Goal: Book appointment/travel/reservation

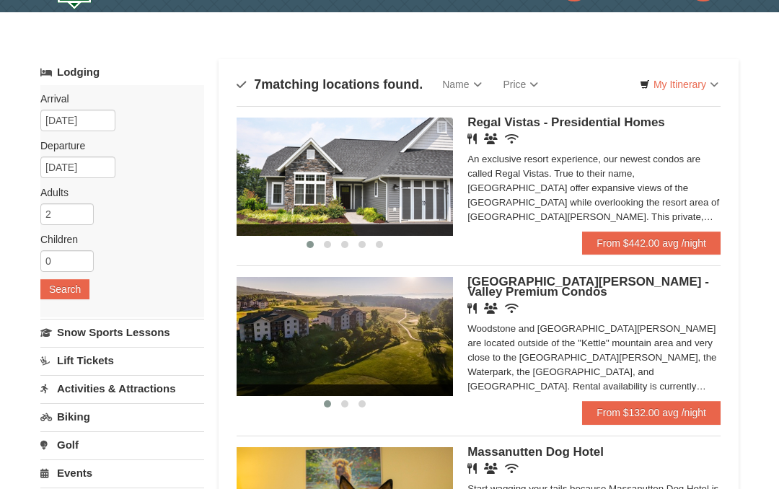
scroll to position [38, 0]
click at [661, 242] on link "From $442.00 avg /night" at bounding box center [651, 242] width 138 height 23
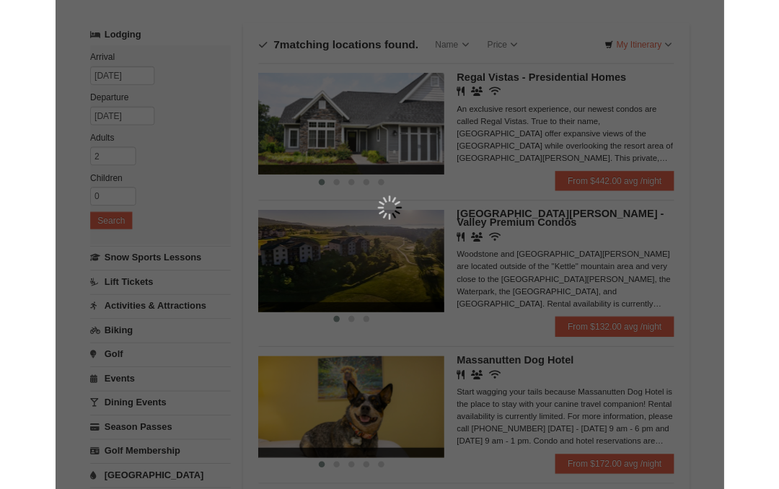
scroll to position [0, 0]
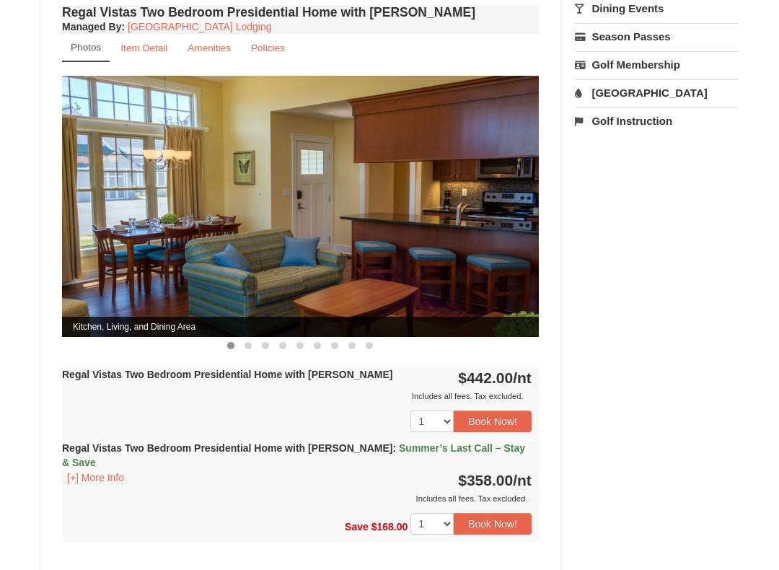
scroll to position [564, 0]
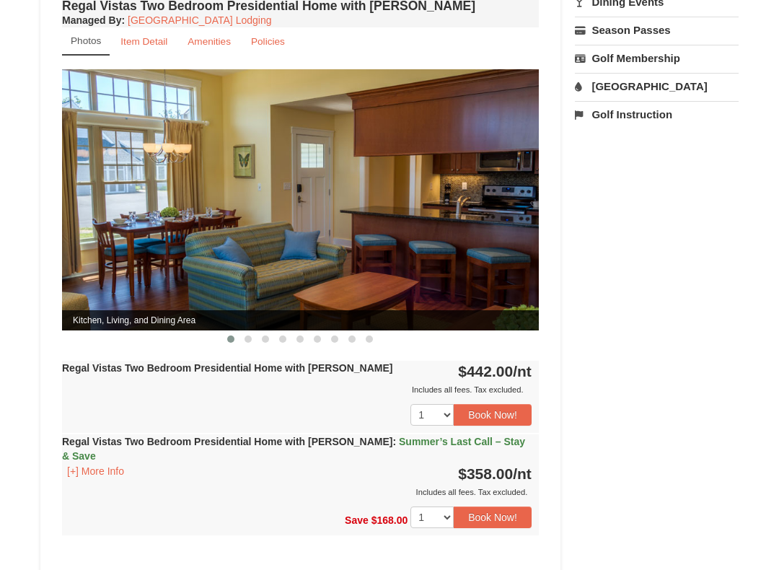
click at [105, 464] on button "[+] More Info" at bounding box center [95, 472] width 67 height 16
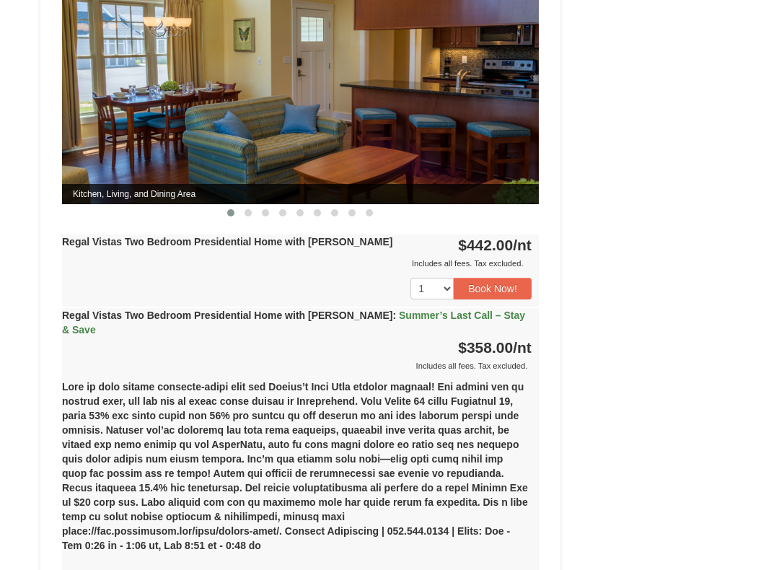
scroll to position [689, 0]
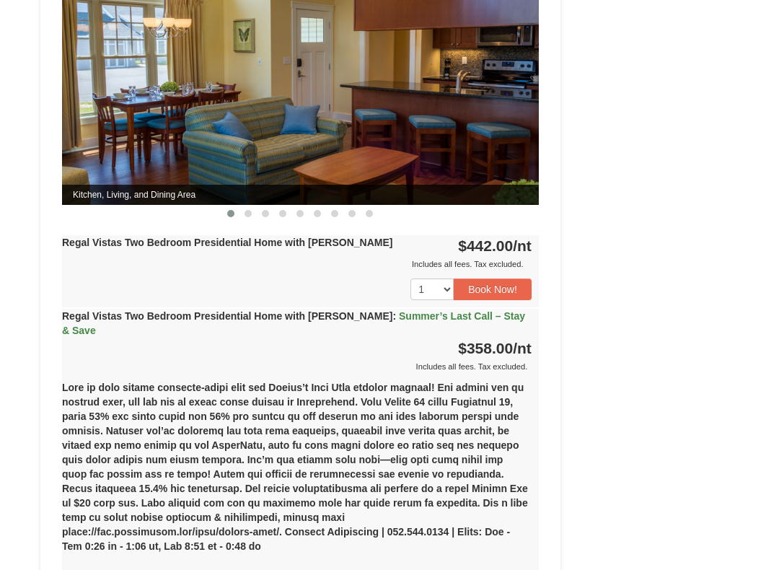
click at [713, 371] on div "Book from $358! 1822 Resort Drive, Massanutten, VA Availability Amenities Polic…" at bounding box center [389, 188] width 698 height 1475
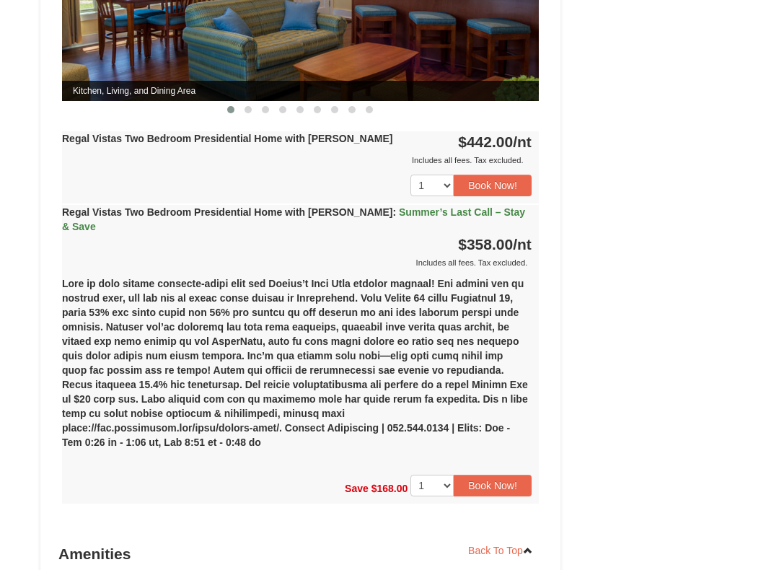
scroll to position [856, 0]
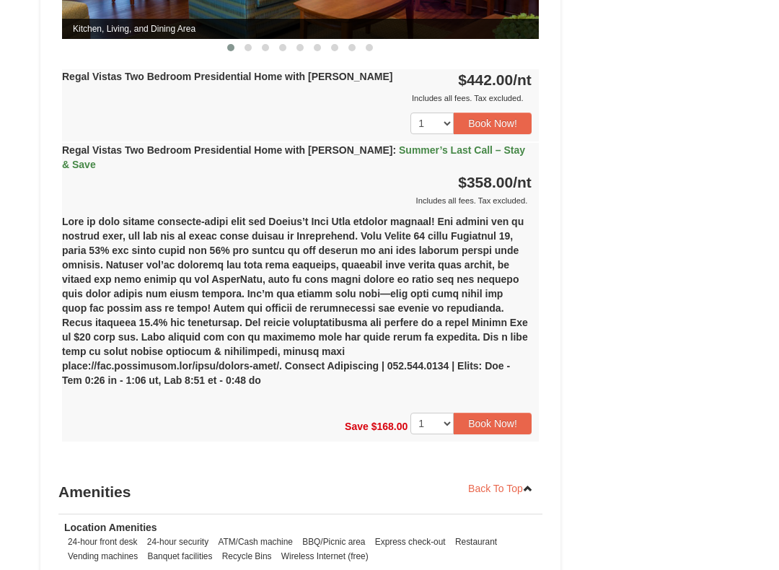
click at [512, 477] on link "Back To Top" at bounding box center [501, 488] width 84 height 22
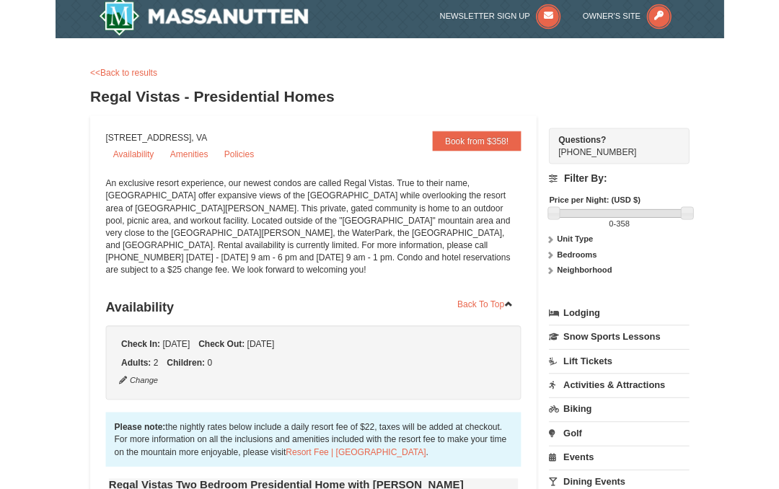
scroll to position [0, 0]
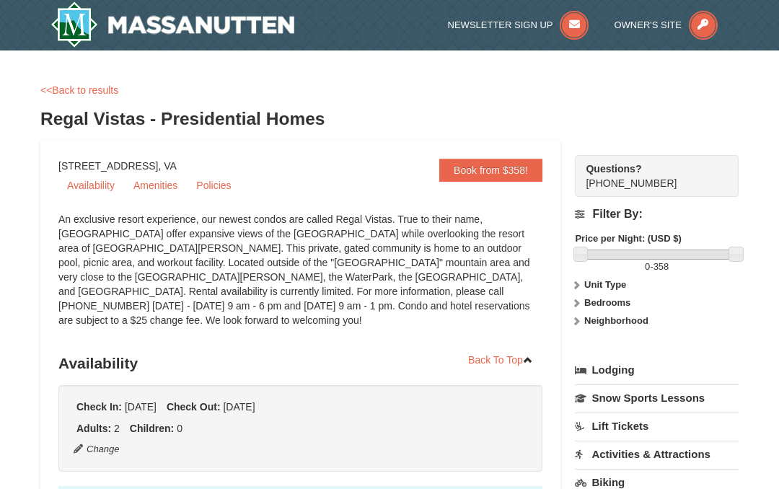
click at [83, 91] on link "<<Back to results" at bounding box center [79, 90] width 78 height 12
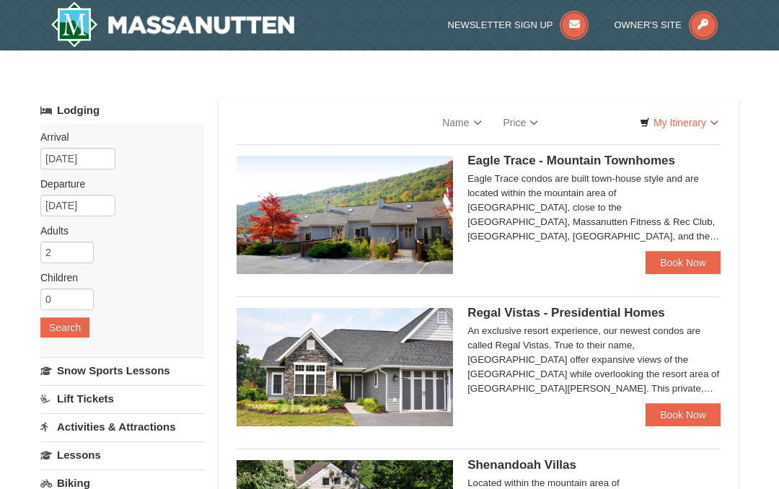
select select "9"
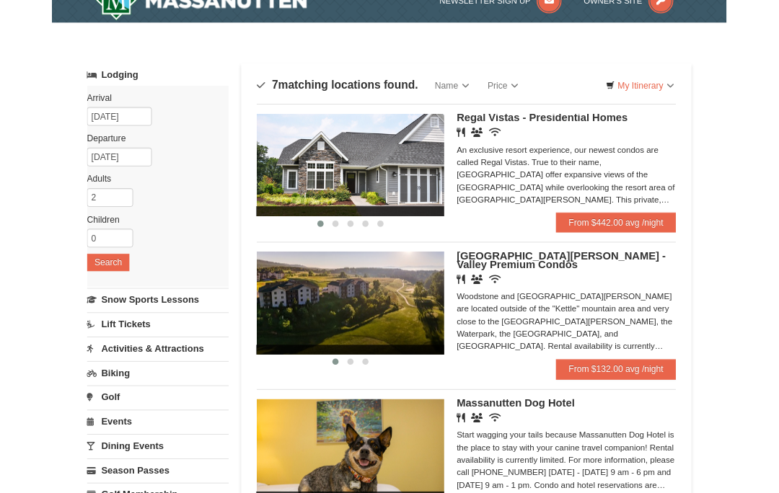
scroll to position [12, 0]
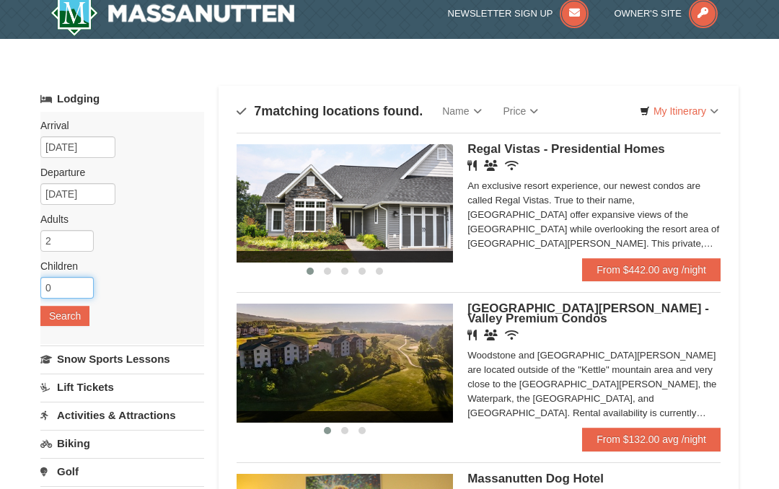
click at [67, 287] on input "0" at bounding box center [66, 288] width 53 height 22
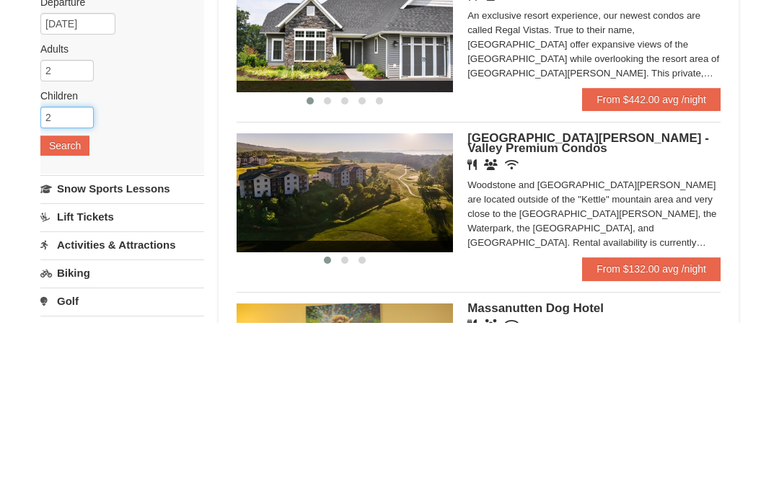
type input "2"
click at [66, 306] on button "Search" at bounding box center [64, 316] width 49 height 20
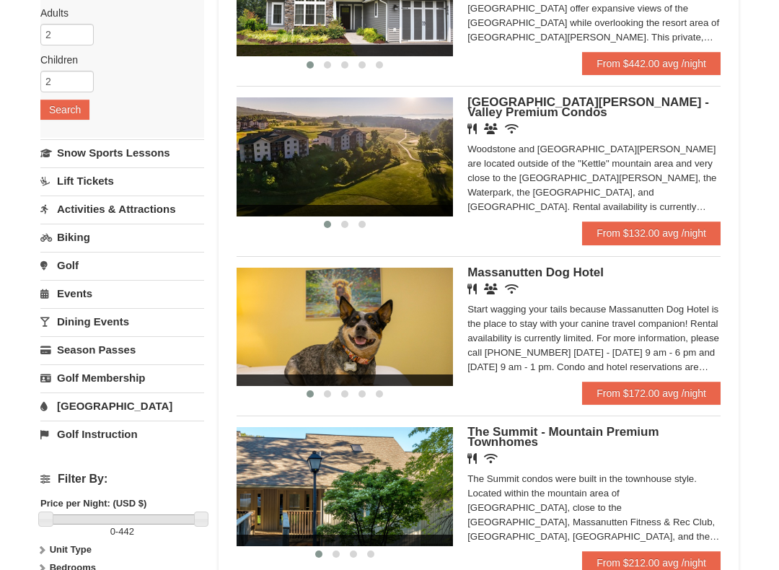
scroll to position [221, 0]
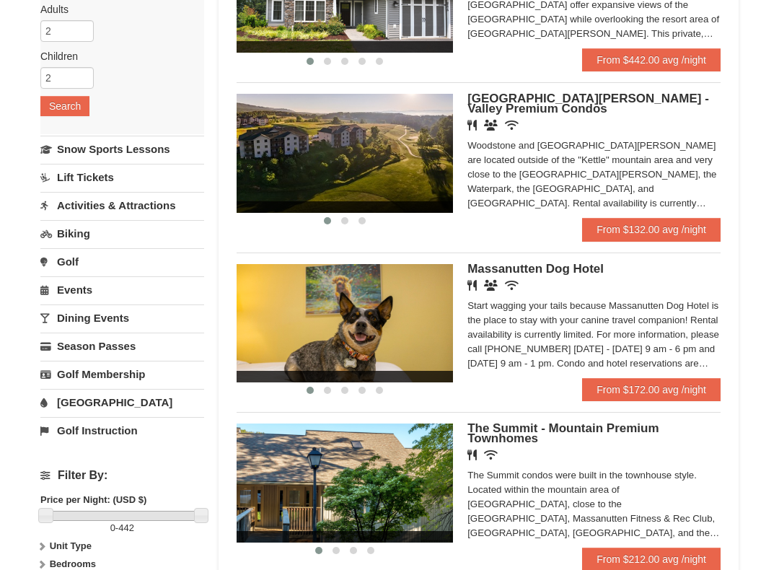
click at [614, 314] on div "Start wagging your tails because Massanutten Dog Hotel is the place to stay wit…" at bounding box center [593, 335] width 253 height 72
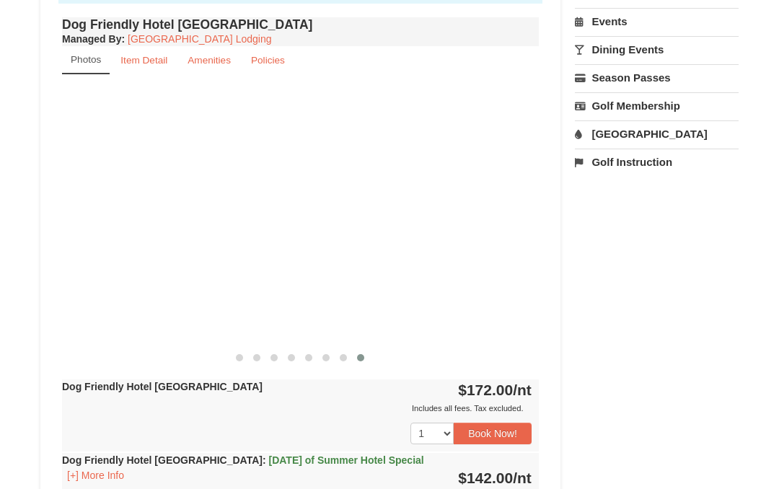
scroll to position [516, 0]
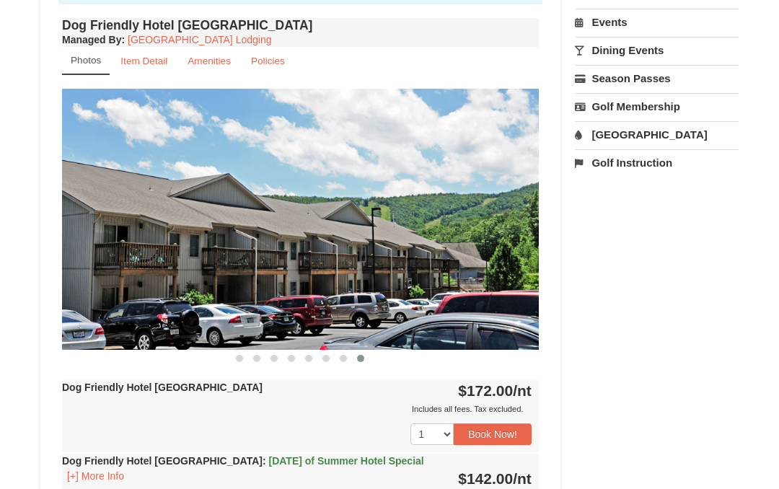
click at [149, 63] on small "Item Detail" at bounding box center [143, 61] width 47 height 11
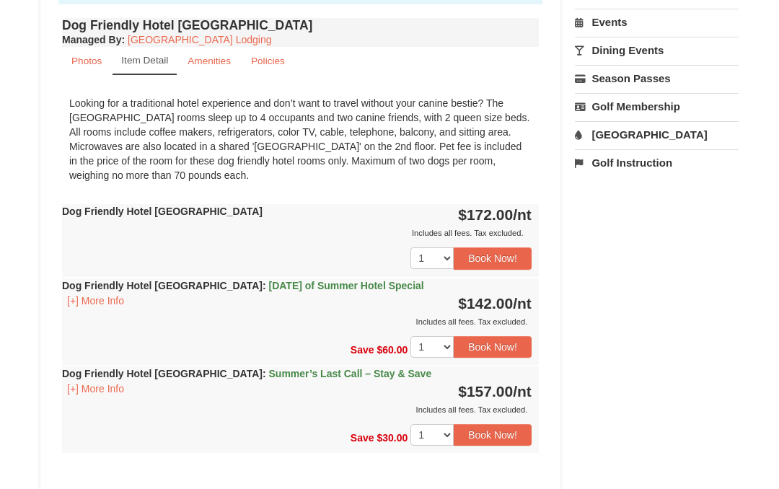
click at [211, 58] on small "Amenities" at bounding box center [208, 61] width 43 height 11
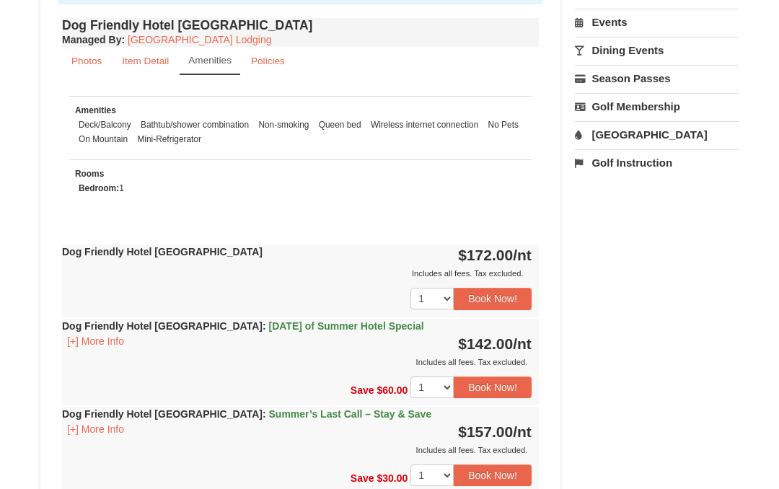
click at [265, 52] on link "Policies" at bounding box center [268, 61] width 53 height 28
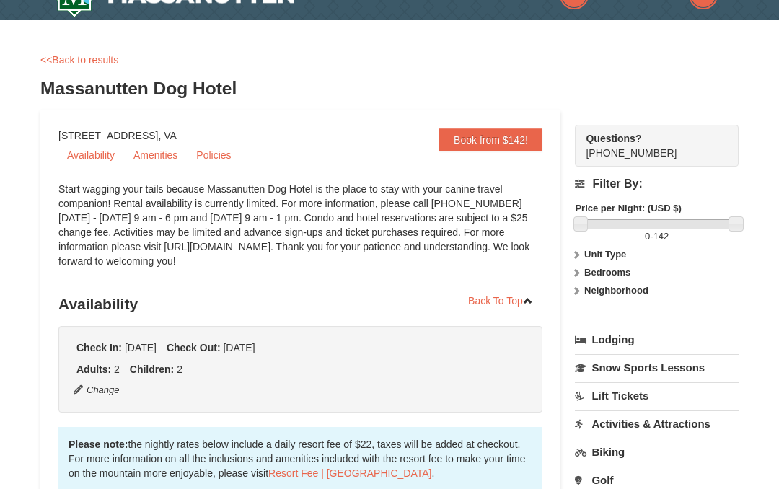
scroll to position [0, 0]
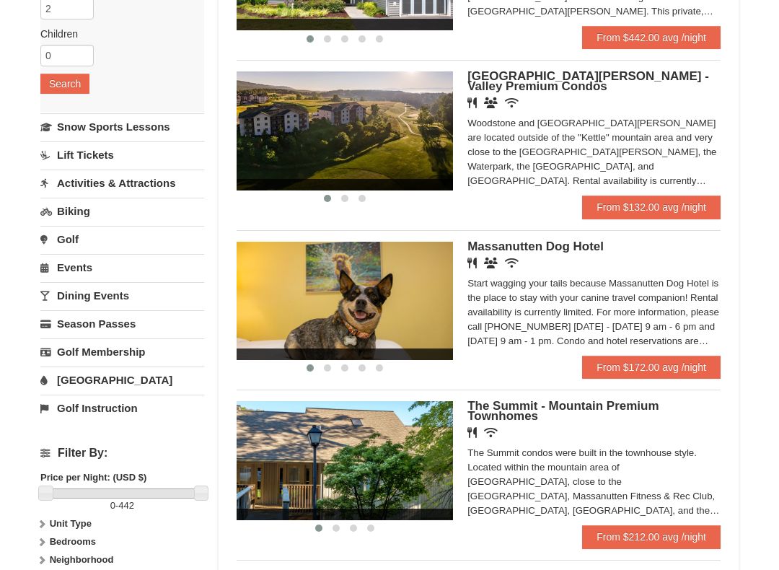
scroll to position [246, 0]
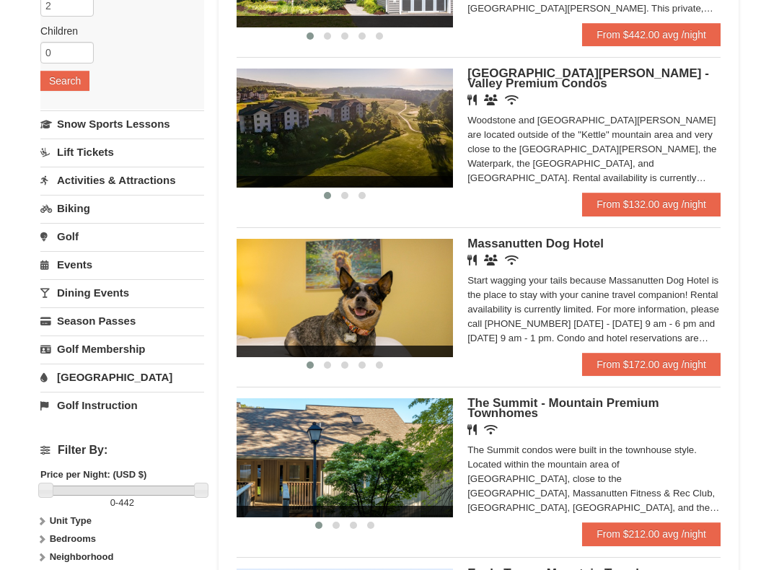
click at [666, 309] on div "Start wagging your tails because Massanutten Dog Hotel is the place to stay wit…" at bounding box center [593, 310] width 253 height 72
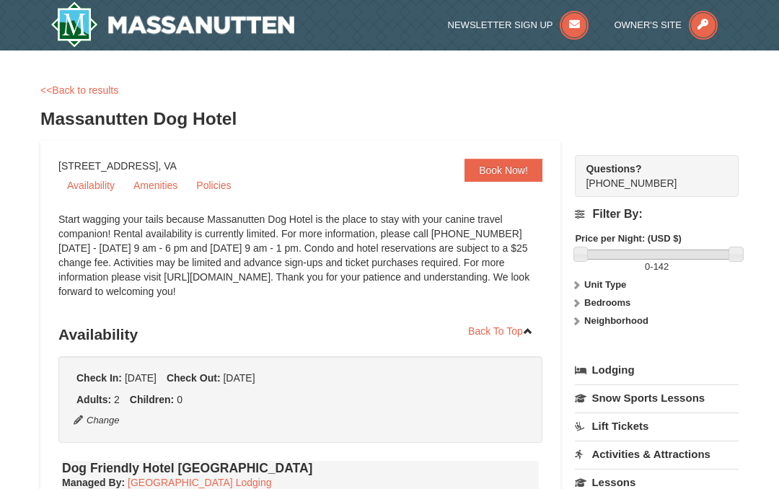
select select "9"
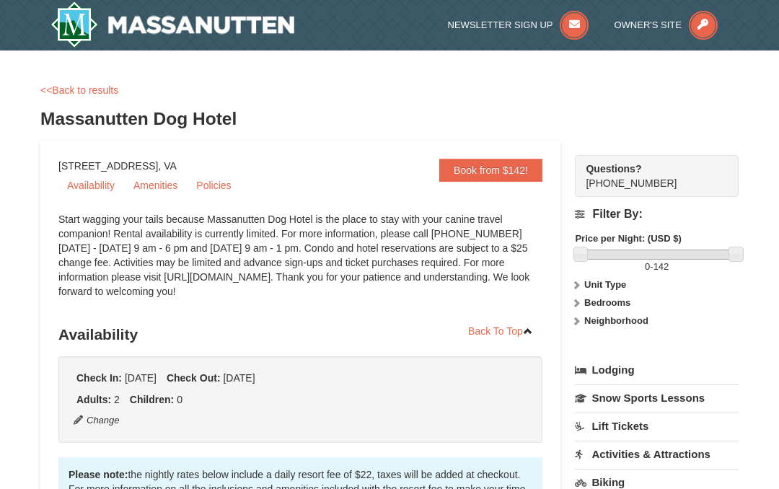
click at [157, 187] on link "Amenities" at bounding box center [155, 186] width 61 height 22
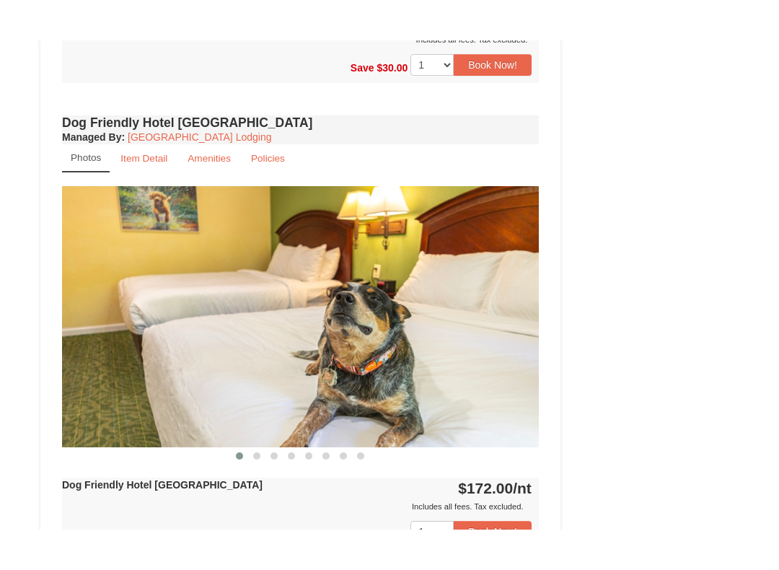
scroll to position [1101, 0]
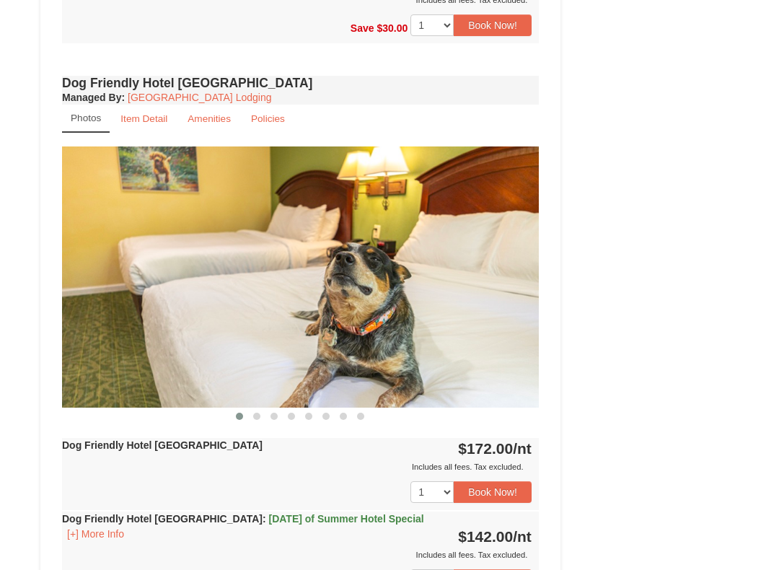
click at [152, 116] on small "Item Detail" at bounding box center [143, 118] width 47 height 11
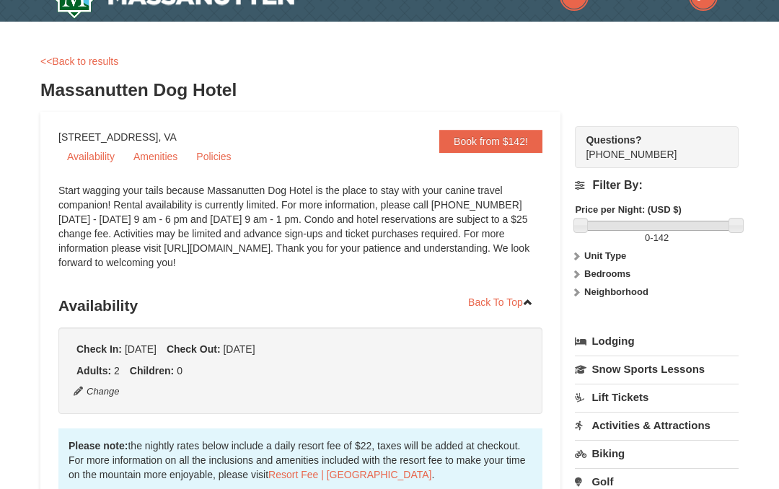
scroll to position [0, 0]
